Goal: Task Accomplishment & Management: Use online tool/utility

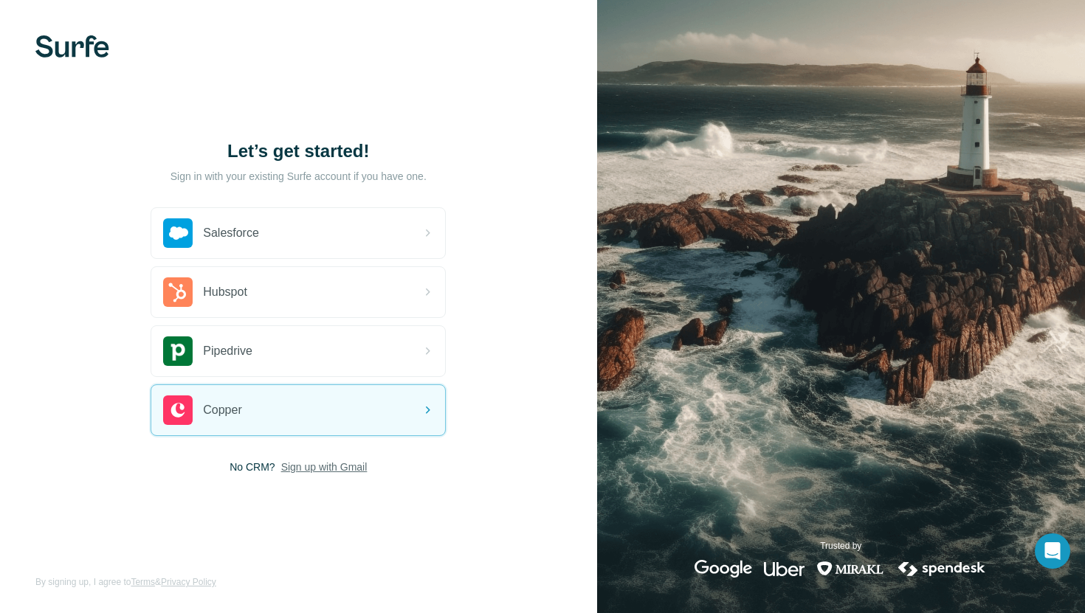
click at [349, 466] on span "Sign up with Gmail" at bounding box center [324, 467] width 86 height 15
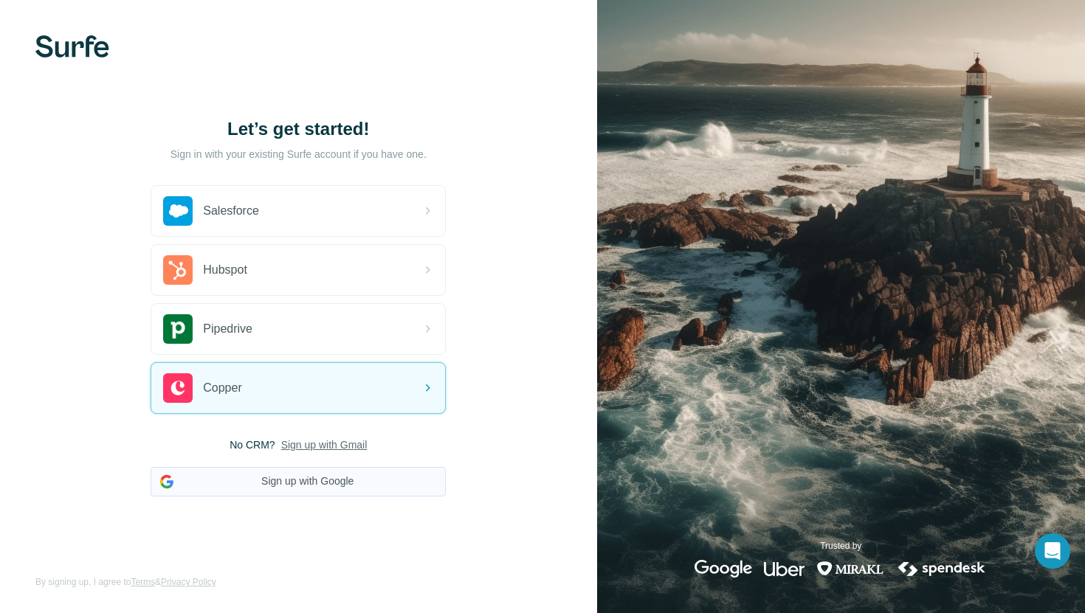
click at [323, 477] on button "Sign up with Google" at bounding box center [298, 482] width 295 height 30
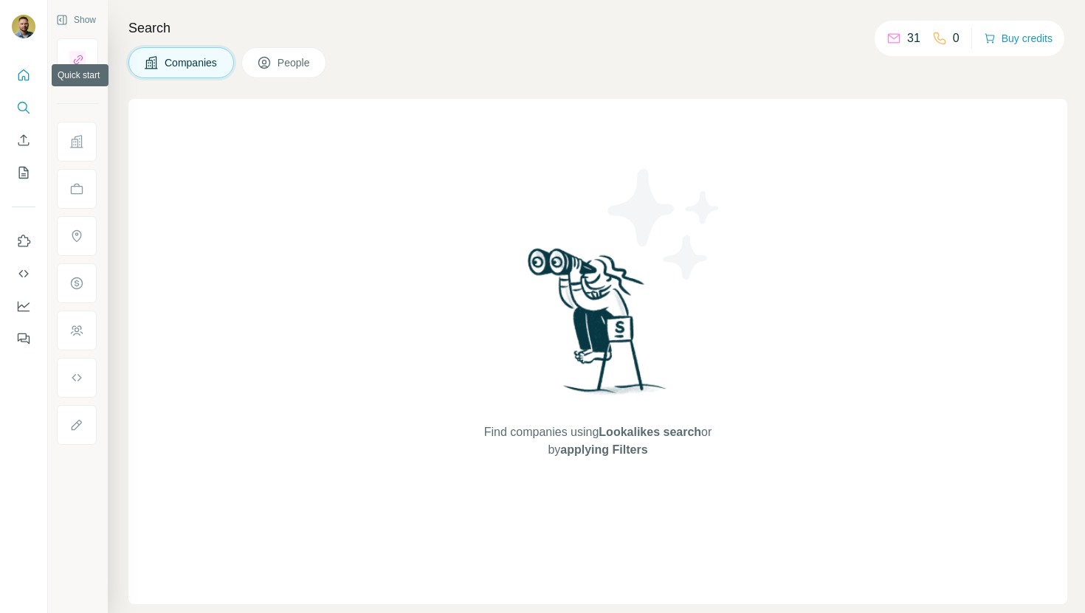
click at [21, 77] on icon "Quick start" at bounding box center [23, 75] width 15 height 15
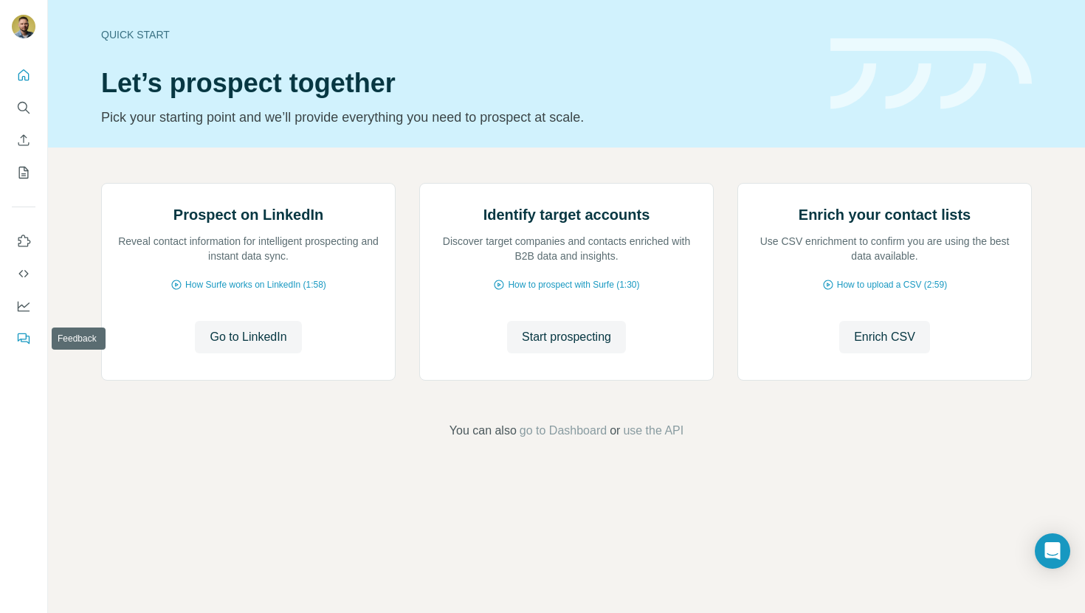
click at [27, 341] on icon "Feedback" at bounding box center [23, 338] width 15 height 15
click at [27, 316] on button "Dashboard" at bounding box center [24, 306] width 24 height 27
